Goal: Use online tool/utility: Utilize a website feature to perform a specific function

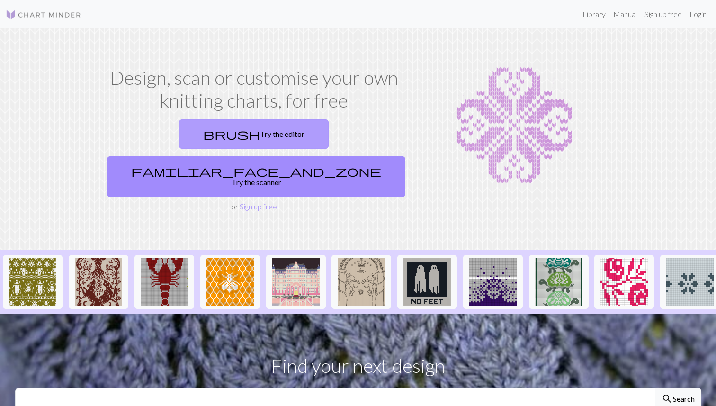
click at [179, 134] on link "brush Try the editor" at bounding box center [254, 133] width 150 height 29
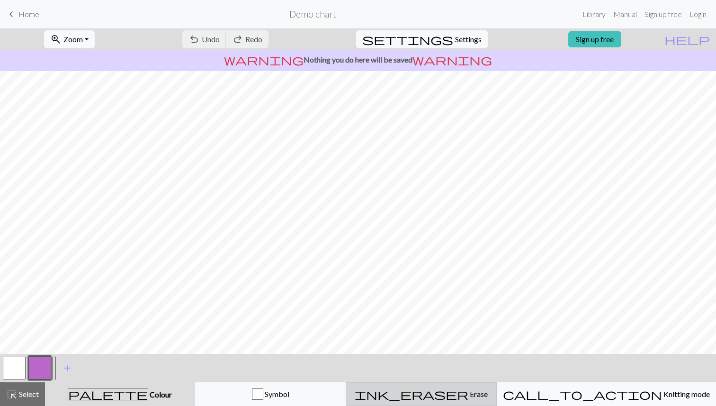
click at [473, 392] on span "Erase" at bounding box center [477, 393] width 19 height 9
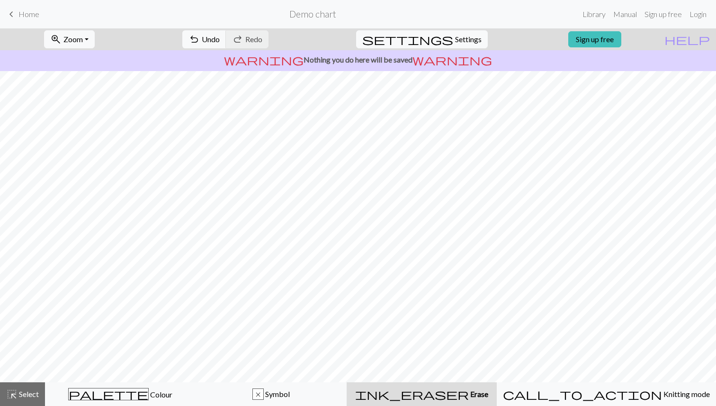
click at [17, 17] on link "keyboard_arrow_left Home" at bounding box center [23, 14] width 34 height 16
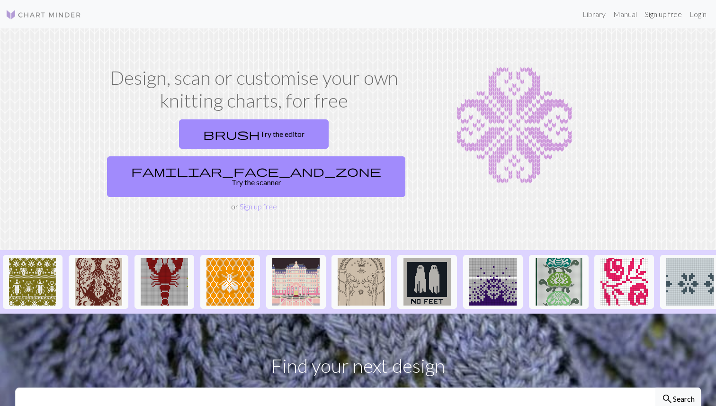
click at [647, 17] on link "Sign up free" at bounding box center [663, 14] width 45 height 19
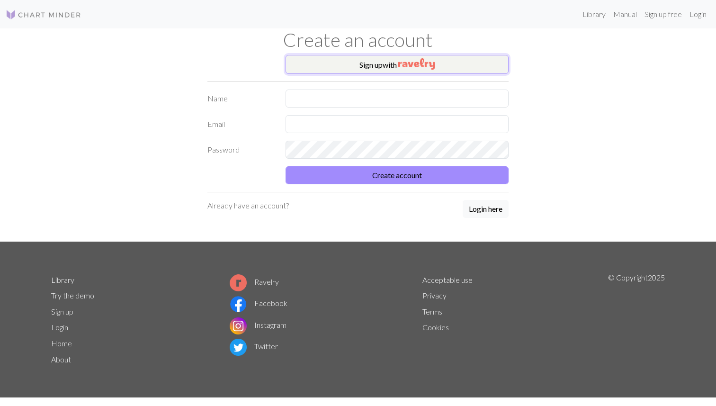
click at [402, 62] on img "button" at bounding box center [416, 63] width 36 height 11
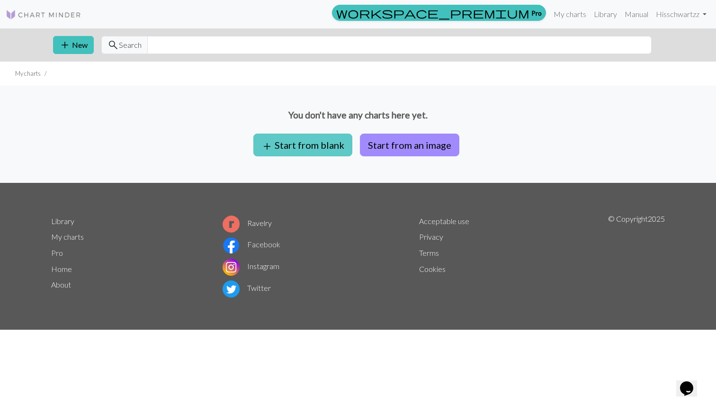
click at [313, 148] on button "add Start from blank" at bounding box center [302, 145] width 99 height 23
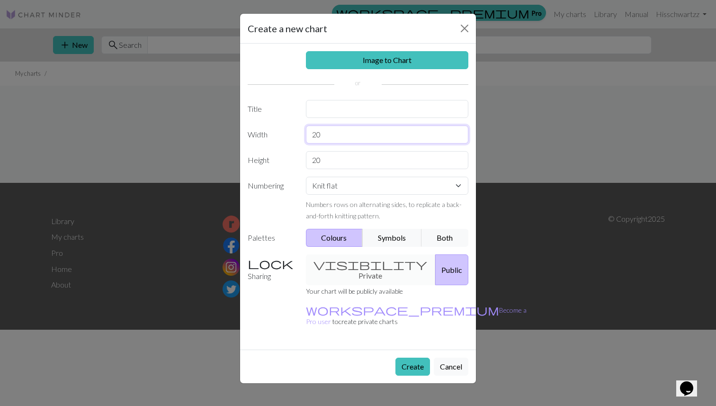
click at [339, 138] on input "20" at bounding box center [387, 134] width 163 height 18
click at [334, 121] on div "Image to Chart Title Width 20 Height 20 Numbering Knit flat Knit in the round L…" at bounding box center [358, 197] width 236 height 306
click at [334, 110] on input "text" at bounding box center [387, 109] width 163 height 18
type input "b"
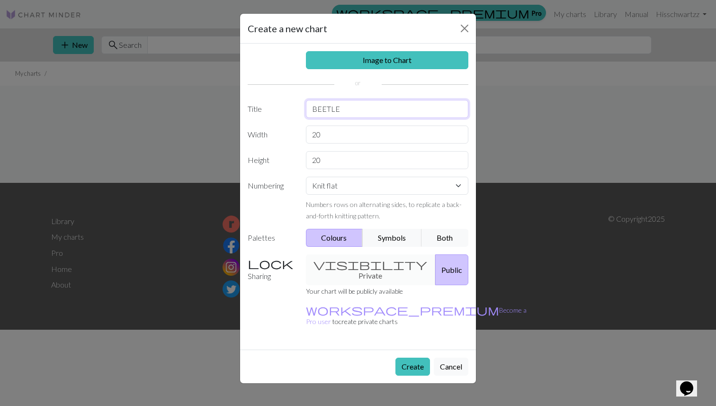
type input "BEETLE"
click at [355, 137] on input "20" at bounding box center [387, 134] width 163 height 18
type input "17"
click at [350, 165] on input "20" at bounding box center [387, 160] width 163 height 18
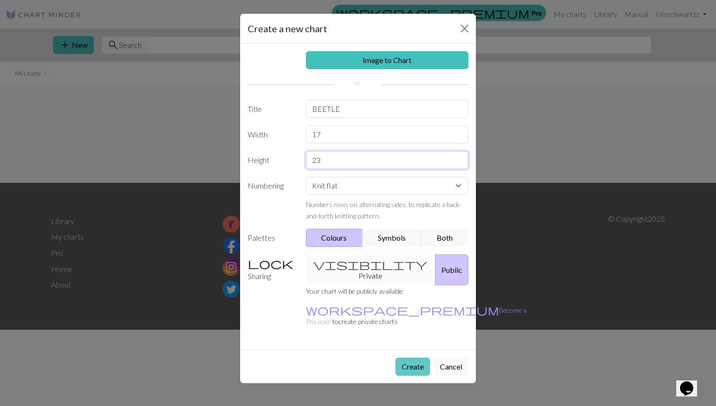
type input "23"
click at [411, 357] on button "Create" at bounding box center [412, 366] width 35 height 18
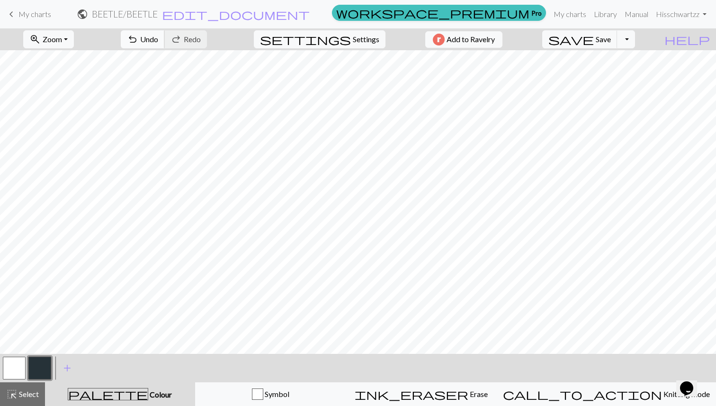
click at [158, 37] on span "Undo" at bounding box center [149, 39] width 18 height 9
click at [165, 44] on button "undo Undo Undo" at bounding box center [143, 39] width 44 height 18
click at [158, 36] on span "Undo" at bounding box center [149, 39] width 18 height 9
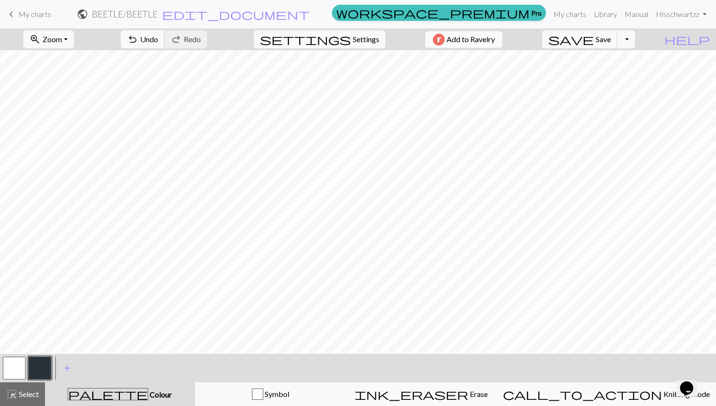
click at [158, 38] on span "Undo" at bounding box center [149, 39] width 18 height 9
